Goal: Information Seeking & Learning: Find specific fact

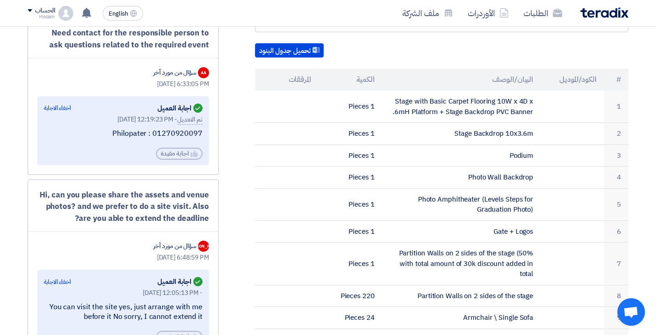
drag, startPoint x: 202, startPoint y: 131, endPoint x: 156, endPoint y: 129, distance: 46.5
click at [156, 129] on div "Philopater : 01270920097" at bounding box center [123, 134] width 159 height 10
copy div "01270920097"
drag, startPoint x: 149, startPoint y: 133, endPoint x: 110, endPoint y: 133, distance: 38.2
click at [110, 133] on div "Philopater : 01270920097" at bounding box center [123, 134] width 159 height 10
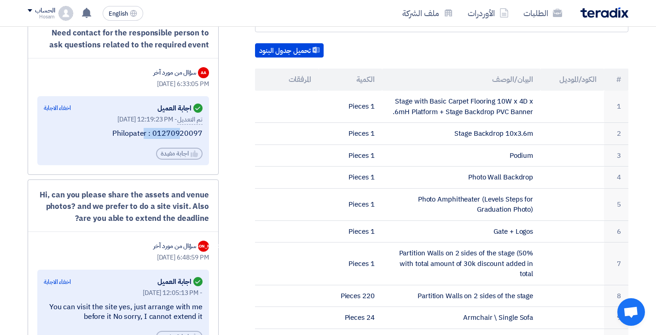
copy div "Philopater"
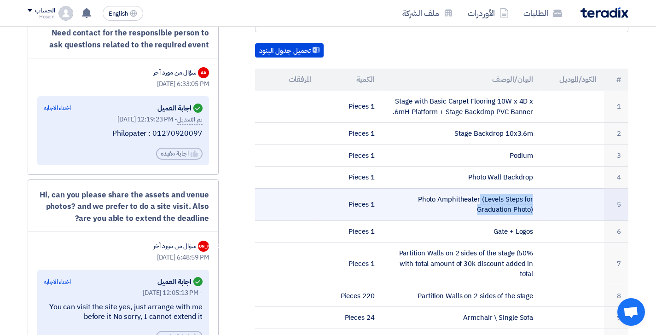
drag, startPoint x: 532, startPoint y: 196, endPoint x: 421, endPoint y: 186, distance: 112.3
click at [421, 188] on td "Photo Amphitheater (Levels Steps for Graduation Photo)" at bounding box center [461, 204] width 159 height 32
click at [420, 188] on td "Photo Amphitheater (Levels Steps for Graduation Photo)" at bounding box center [461, 204] width 159 height 32
drag, startPoint x: 419, startPoint y: 185, endPoint x: 533, endPoint y: 188, distance: 114.1
click at [533, 188] on td "Photo Amphitheater (Levels Steps for Graduation Photo)" at bounding box center [461, 204] width 159 height 32
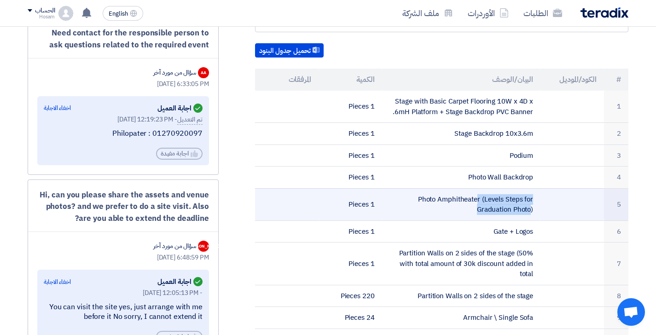
copy td "Photo Amphitheater (Levels Steps for"
copy td "Photo Amphitheater (Levels Steps for Graduation Photo)"
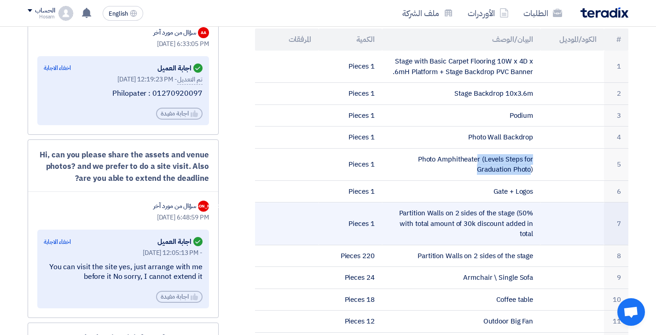
scroll to position [294, 0]
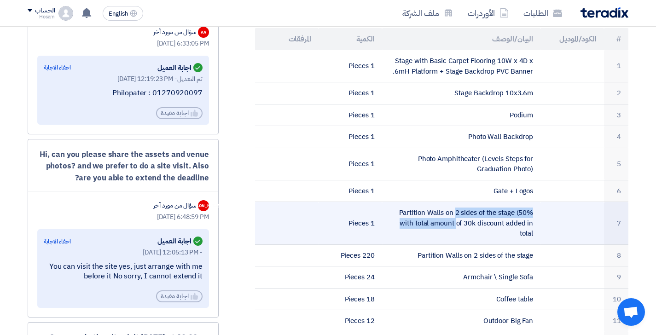
drag, startPoint x: 400, startPoint y: 199, endPoint x: 535, endPoint y: 202, distance: 134.8
click at [535, 202] on td "Partition Walls on 2 sides of the stage (50% with total amount of 30k discount …" at bounding box center [461, 223] width 159 height 43
copy td "Partition Walls on 2 sides of the stage (50% with total amount of 30k discount …"
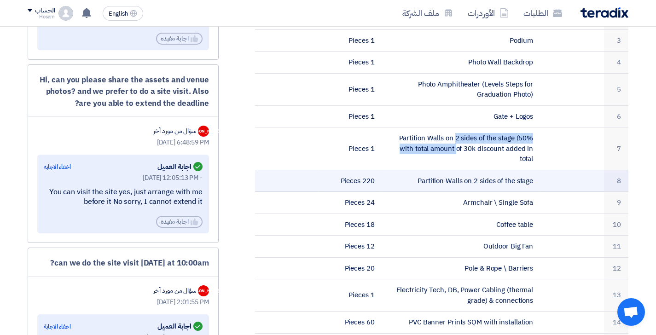
scroll to position [388, 0]
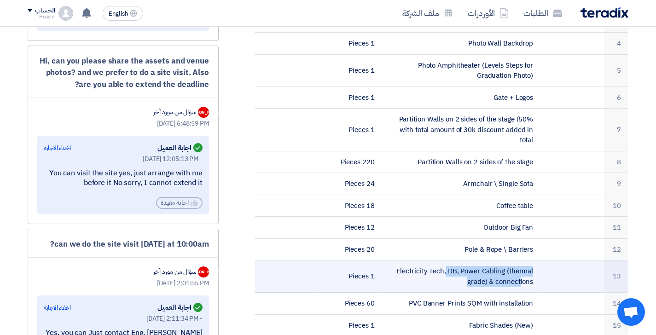
drag, startPoint x: 398, startPoint y: 254, endPoint x: 533, endPoint y: 255, distance: 135.3
click at [533, 260] on td "Electricity Tech, DB, Power Cabling (thermal grade) & connections" at bounding box center [461, 276] width 159 height 32
copy td "Electricity Tech, DB, Power Cabling (thermal grade) & connections"
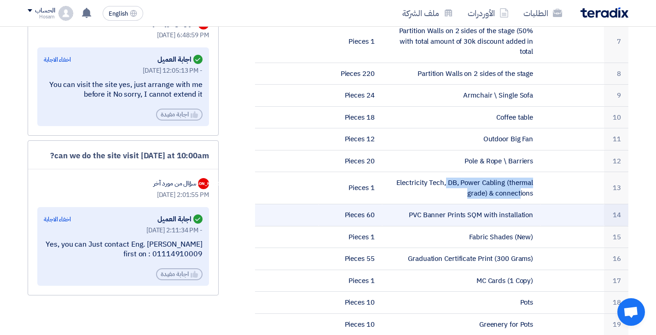
scroll to position [481, 0]
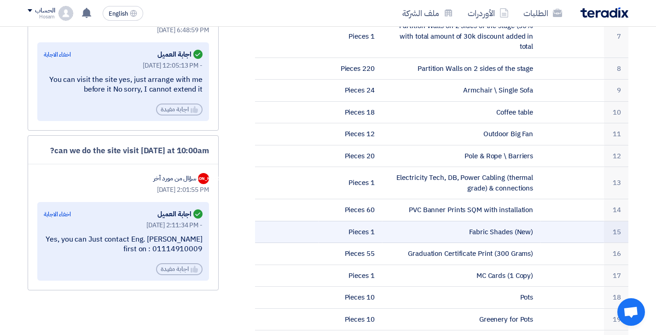
click at [458, 221] on td "Fabric Shades (New)" at bounding box center [461, 232] width 159 height 22
drag, startPoint x: 513, startPoint y: 217, endPoint x: 461, endPoint y: 214, distance: 51.6
click at [461, 221] on td "Fabric Shades (New)" at bounding box center [461, 232] width 159 height 22
copy td "Fabric Shades"
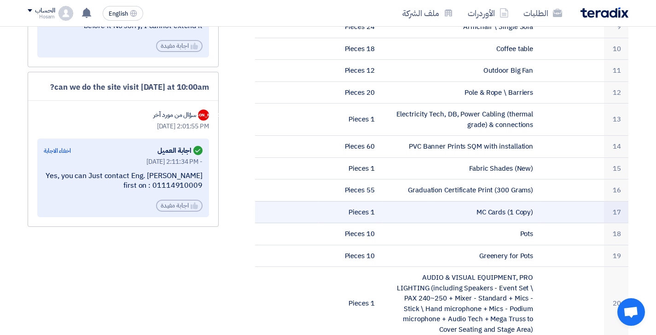
scroll to position [549, 0]
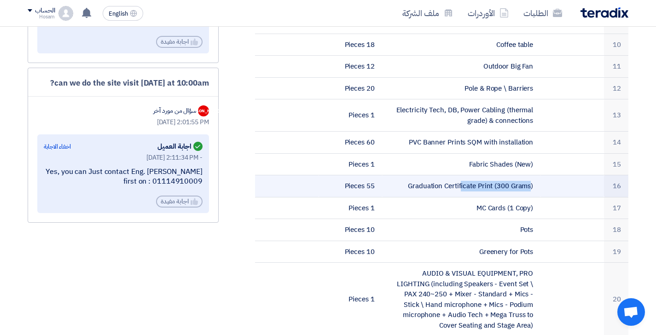
drag, startPoint x: 475, startPoint y: 170, endPoint x: 406, endPoint y: 165, distance: 69.7
click at [406, 175] on td "Graduation Certificate Print (300 Grams)" at bounding box center [461, 186] width 159 height 22
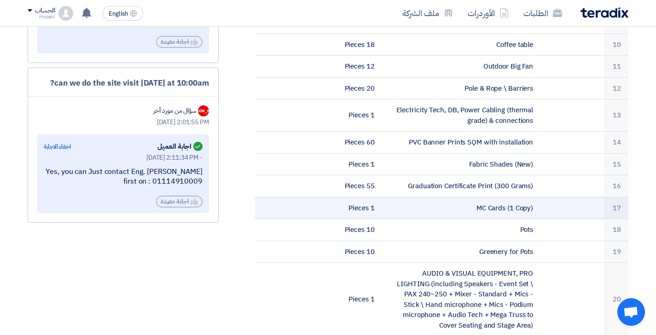
click at [460, 202] on td "MC Cards (1 Copy)" at bounding box center [461, 208] width 159 height 22
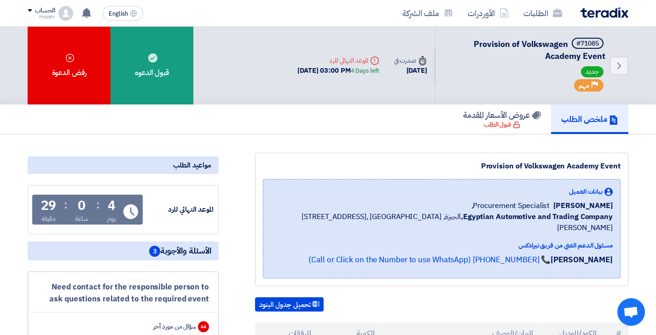
scroll to position [0, 0]
